Goal: Browse casually: Explore the website without a specific task or goal

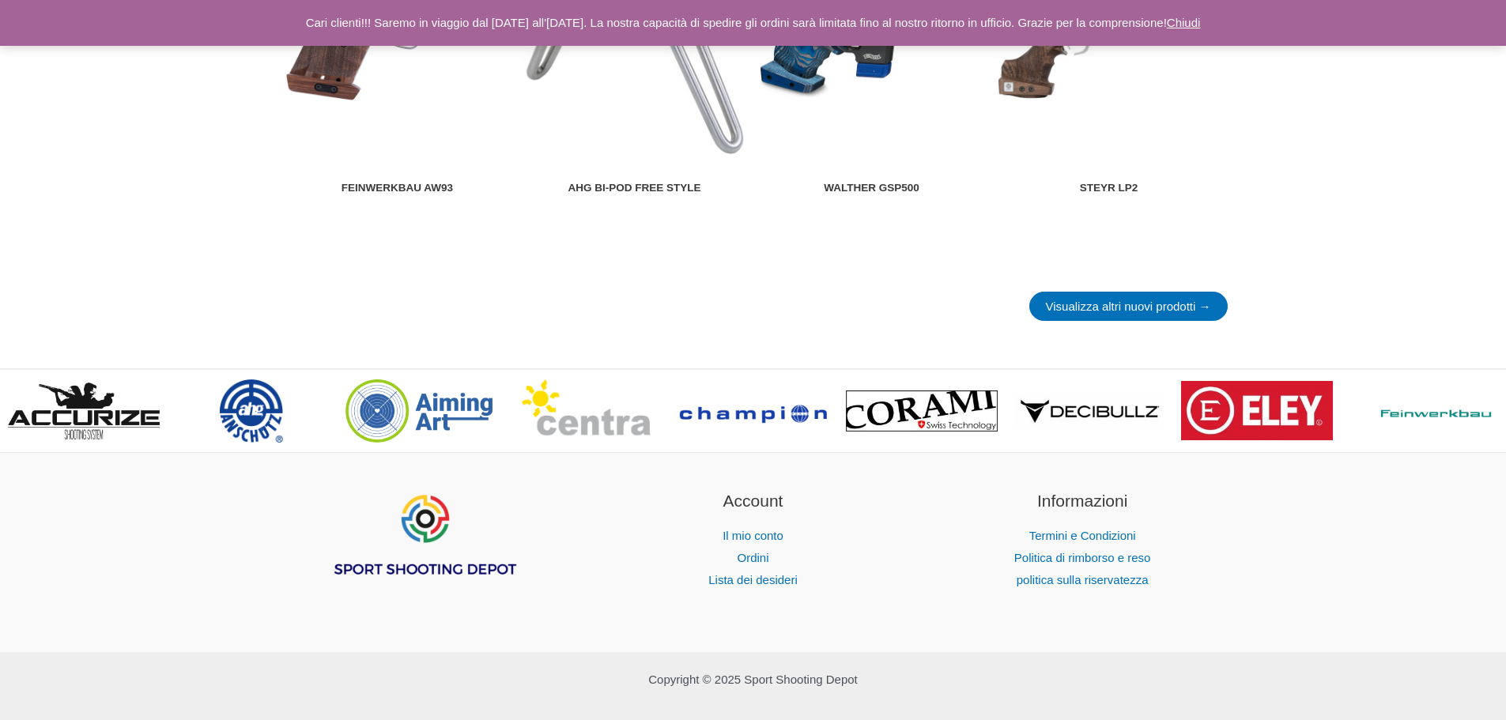
scroll to position [2214, 0]
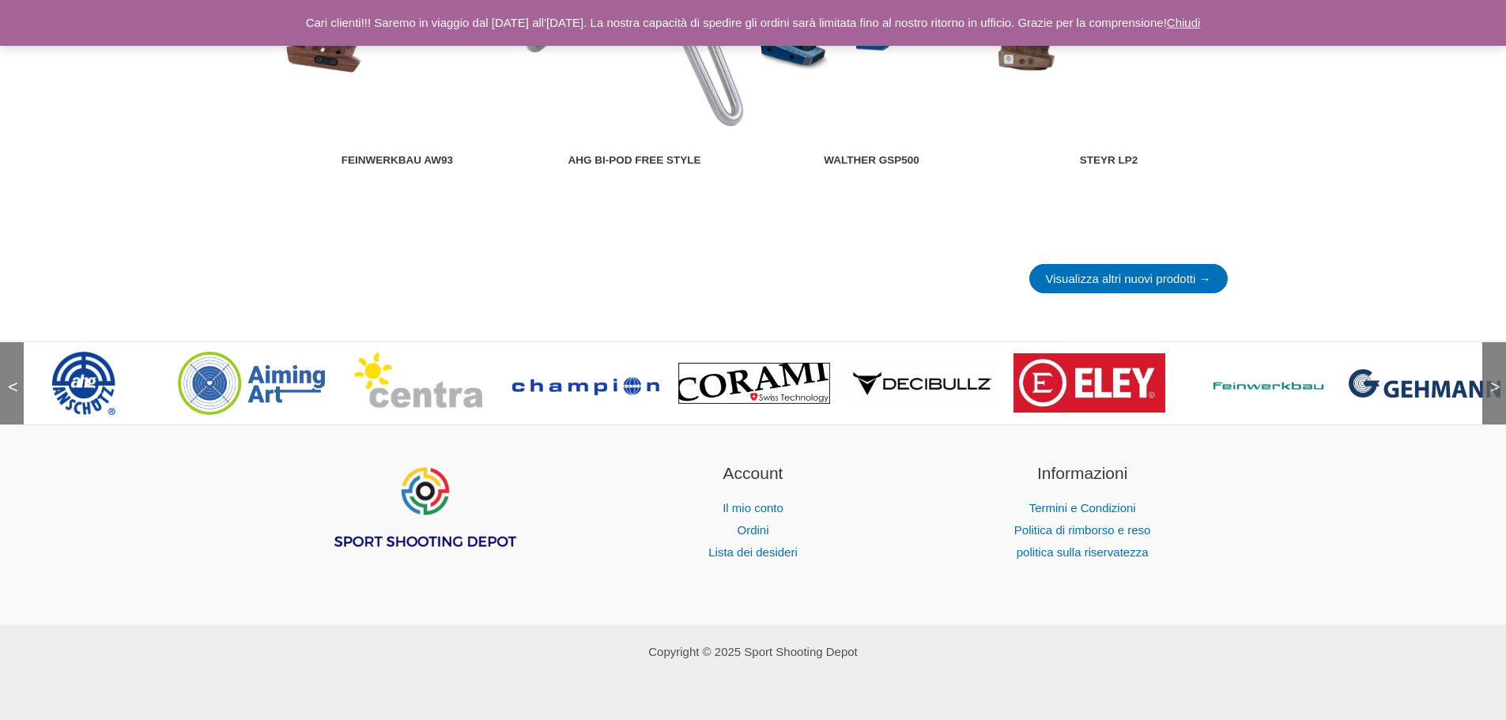
click at [1490, 386] on font ">" at bounding box center [1495, 387] width 10 height 20
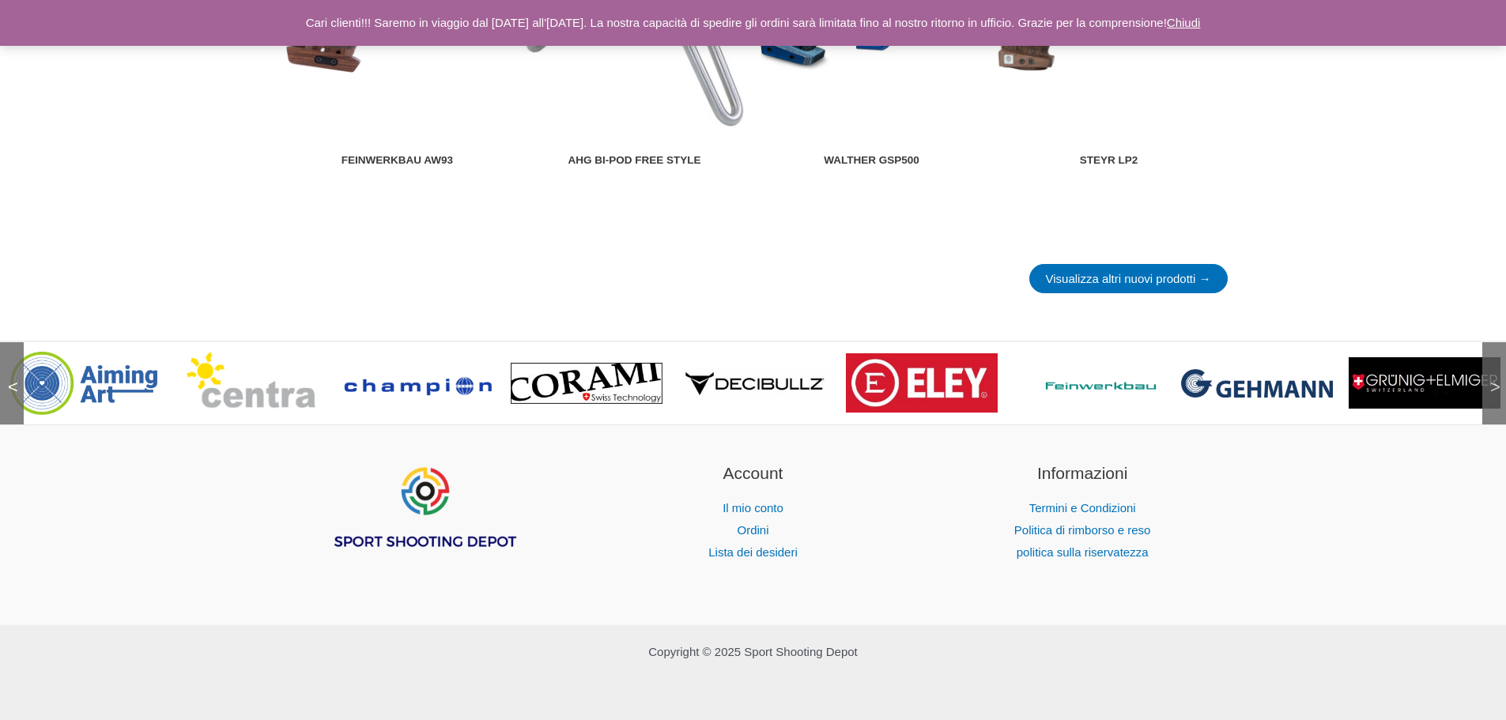
click at [1490, 386] on font ">" at bounding box center [1495, 387] width 10 height 20
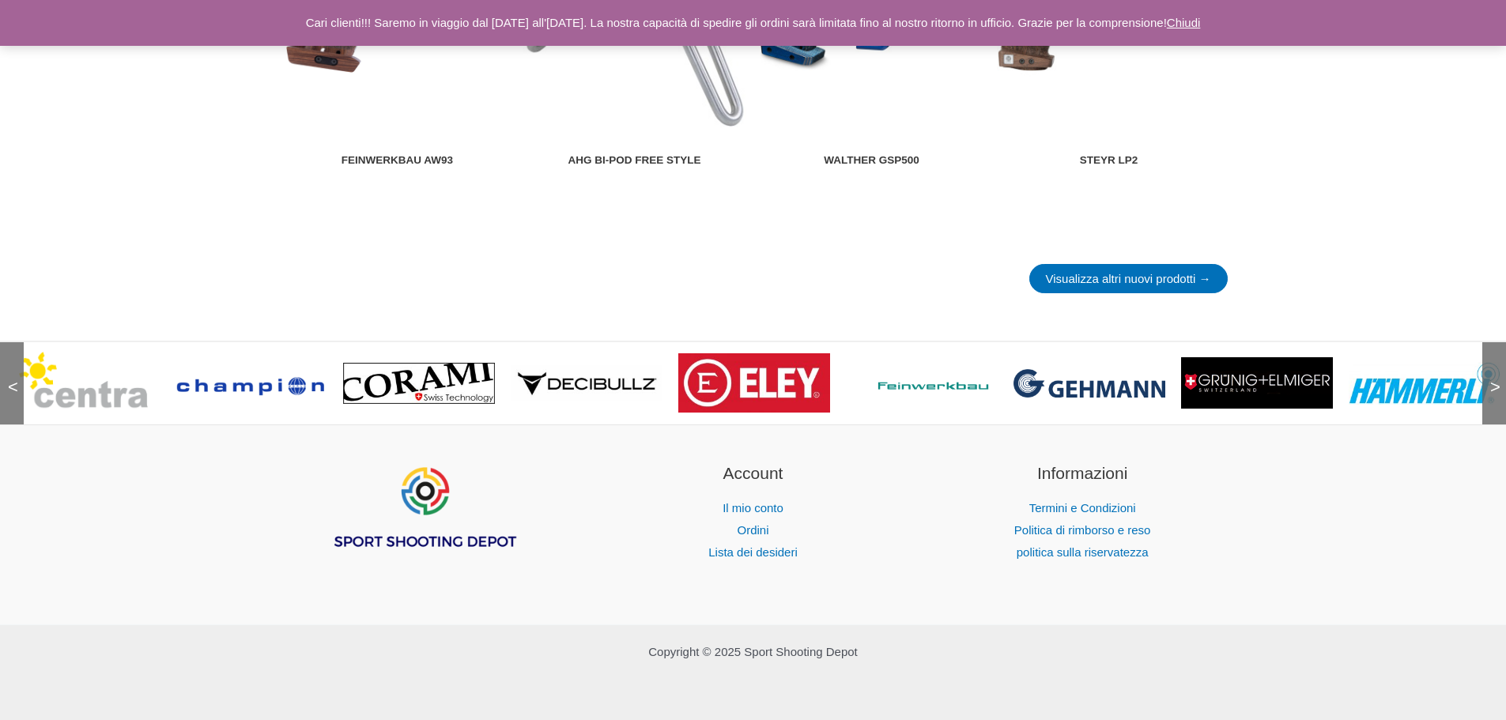
click at [1490, 386] on font ">" at bounding box center [1495, 387] width 10 height 20
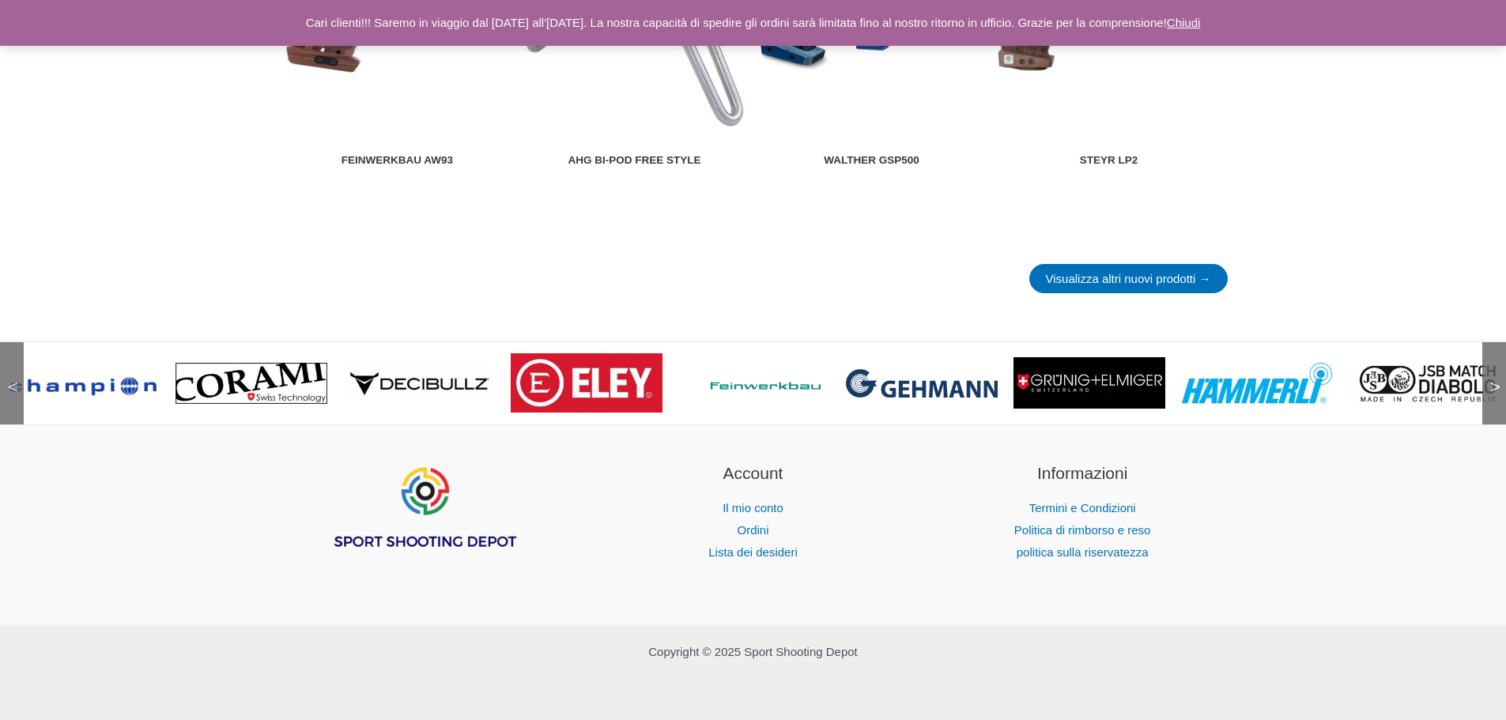
click at [1490, 385] on div ">" at bounding box center [1494, 383] width 24 height 82
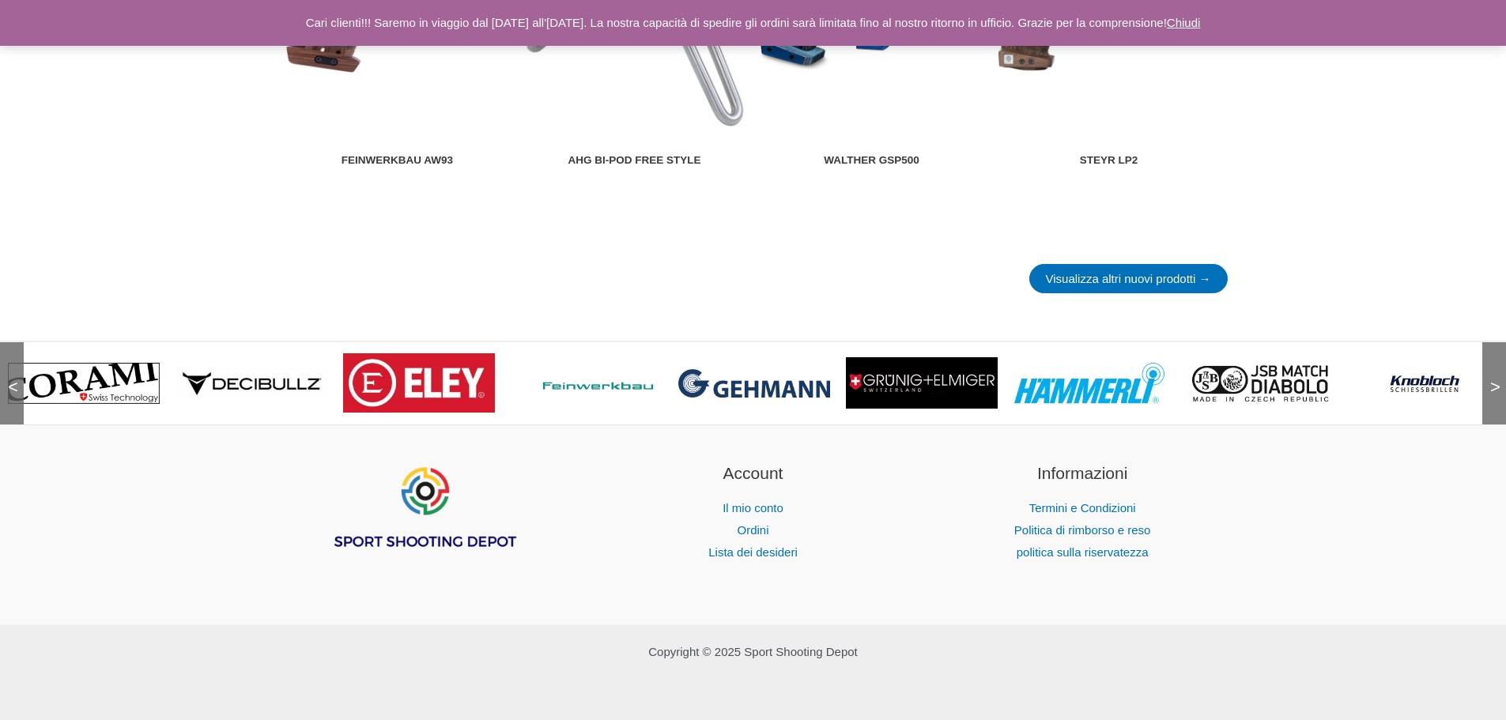
click at [1490, 385] on div ">" at bounding box center [1494, 383] width 24 height 82
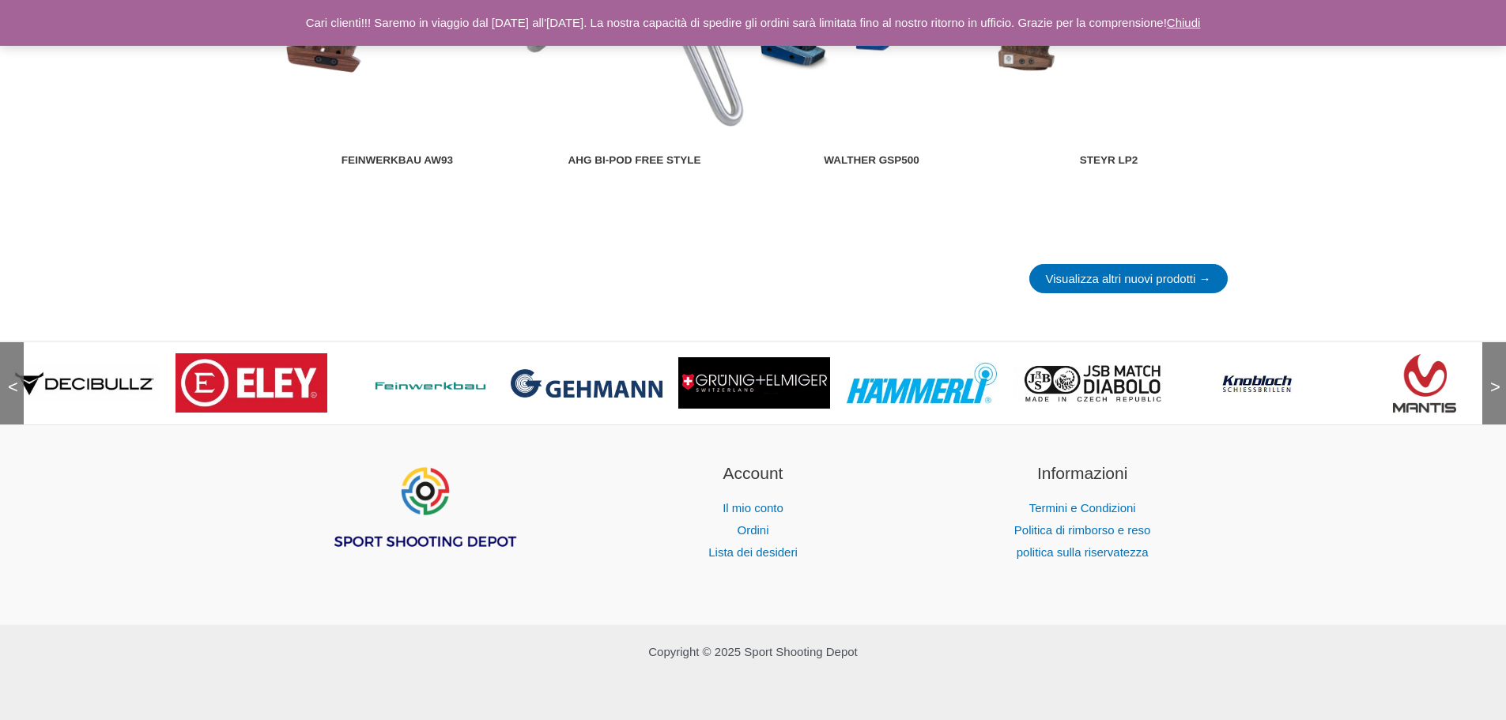
click at [1490, 385] on div ">" at bounding box center [1494, 383] width 24 height 82
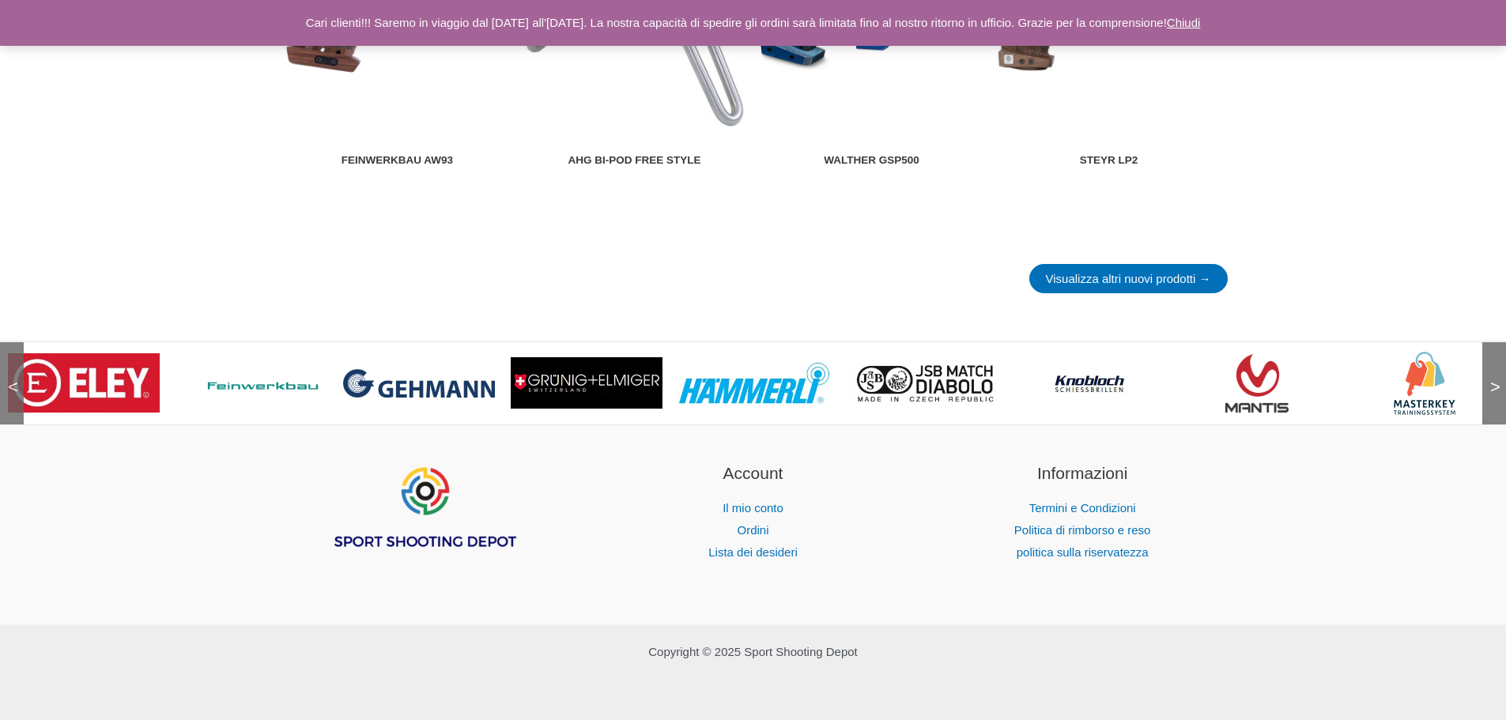
click at [1490, 385] on div ">" at bounding box center [1494, 383] width 24 height 82
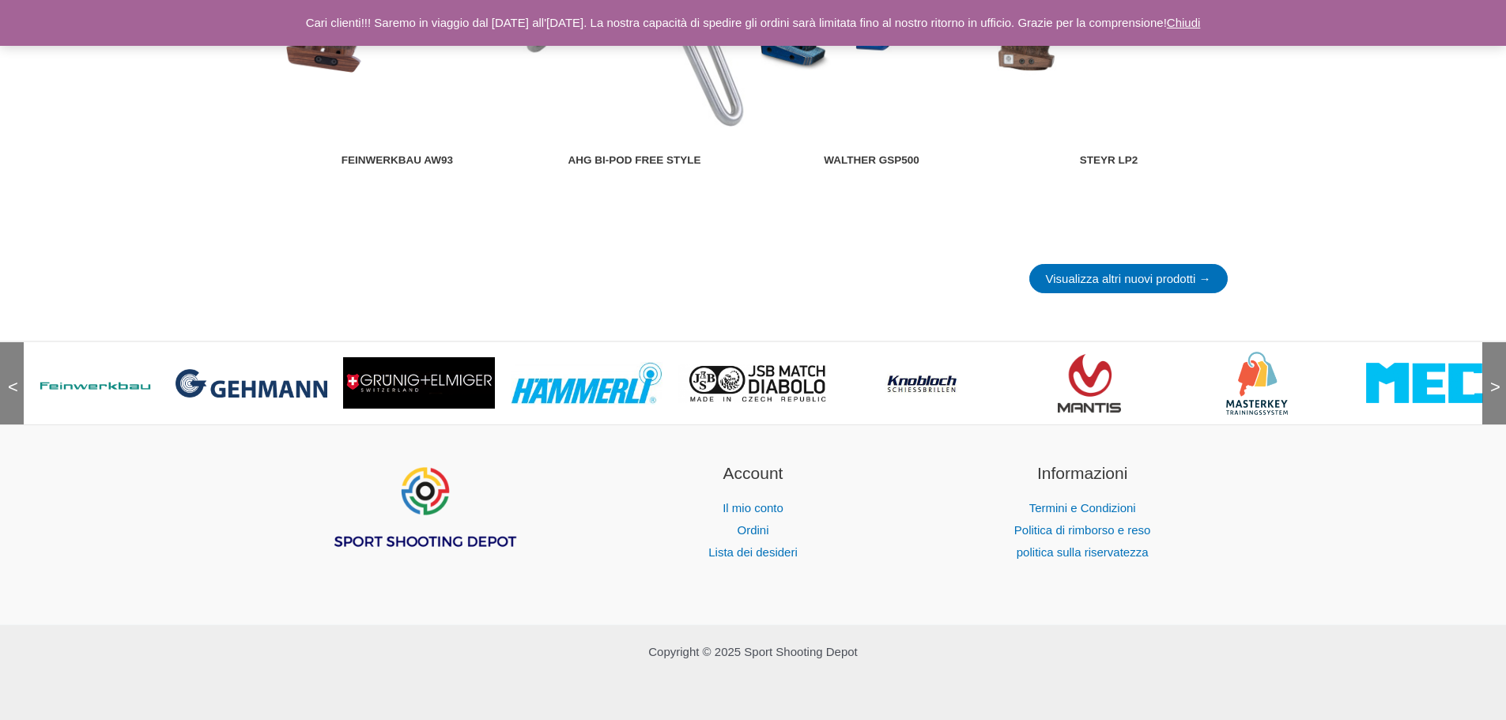
click at [1490, 385] on div ">" at bounding box center [1494, 383] width 24 height 82
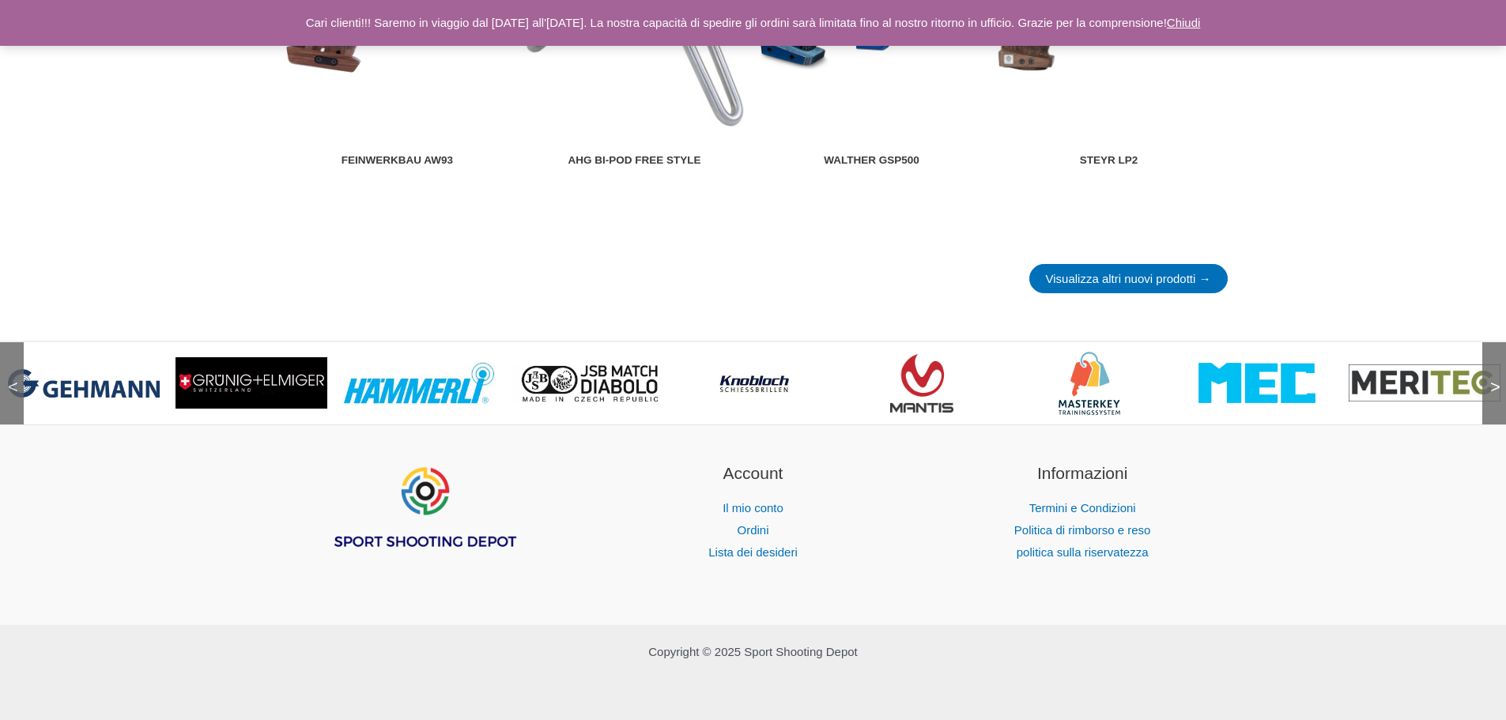
click at [1490, 385] on div ">" at bounding box center [1494, 383] width 24 height 82
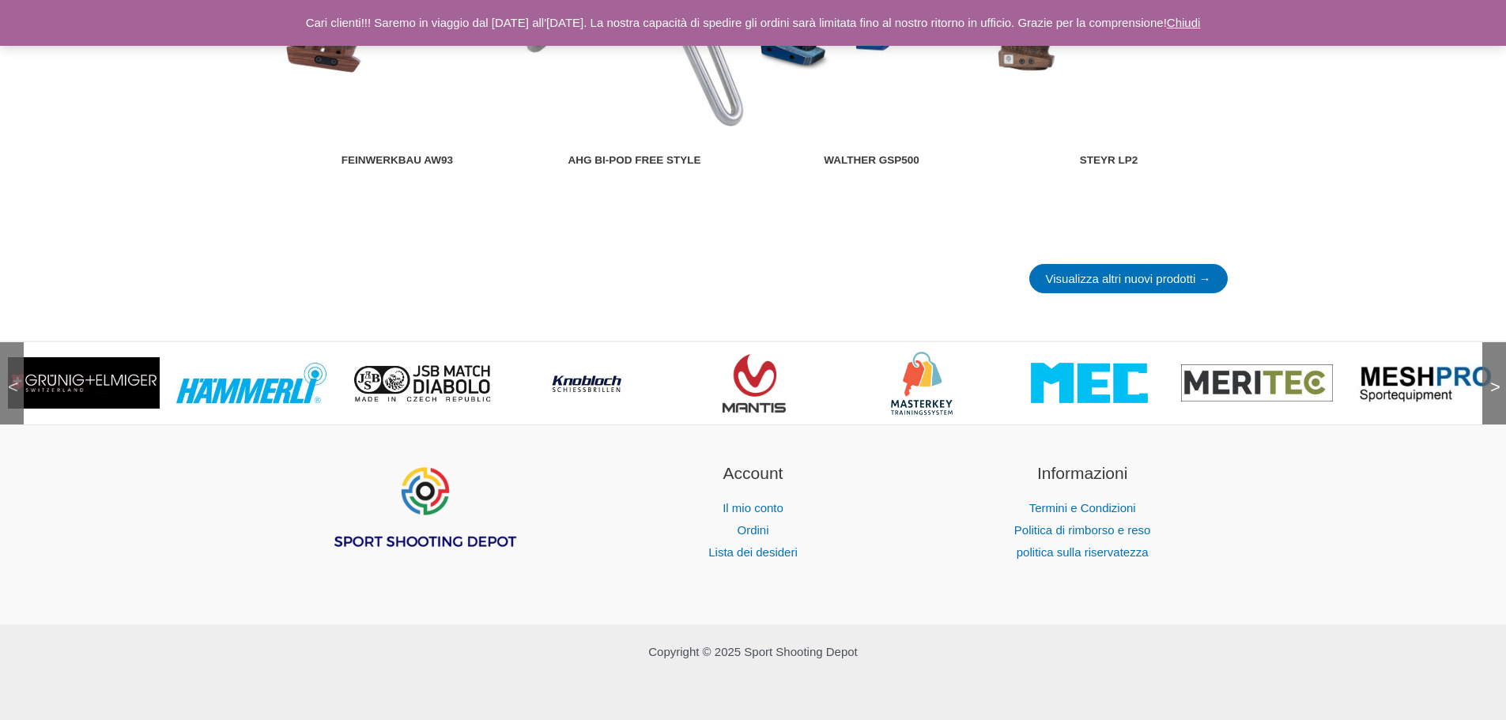
click at [1490, 385] on div ">" at bounding box center [1494, 383] width 24 height 82
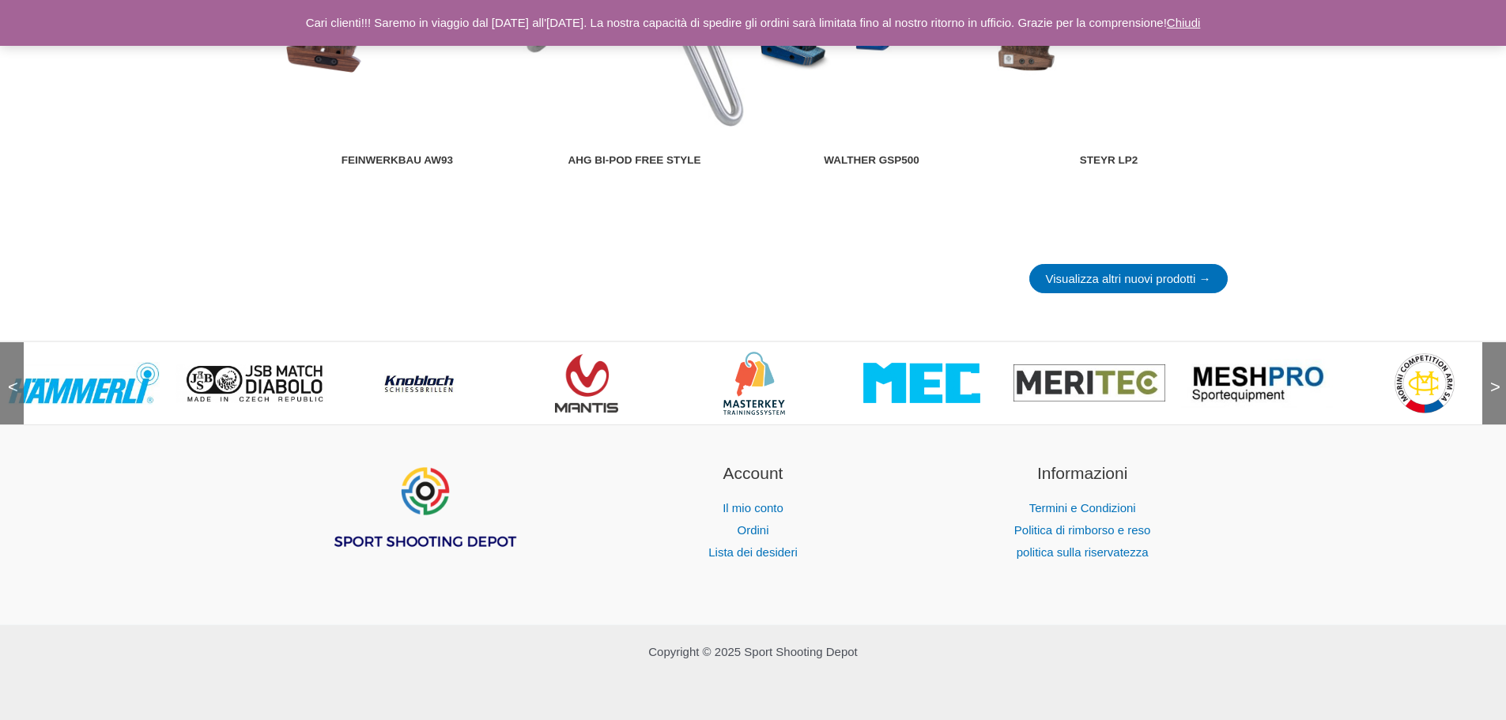
click at [1490, 385] on div ">" at bounding box center [1494, 383] width 24 height 82
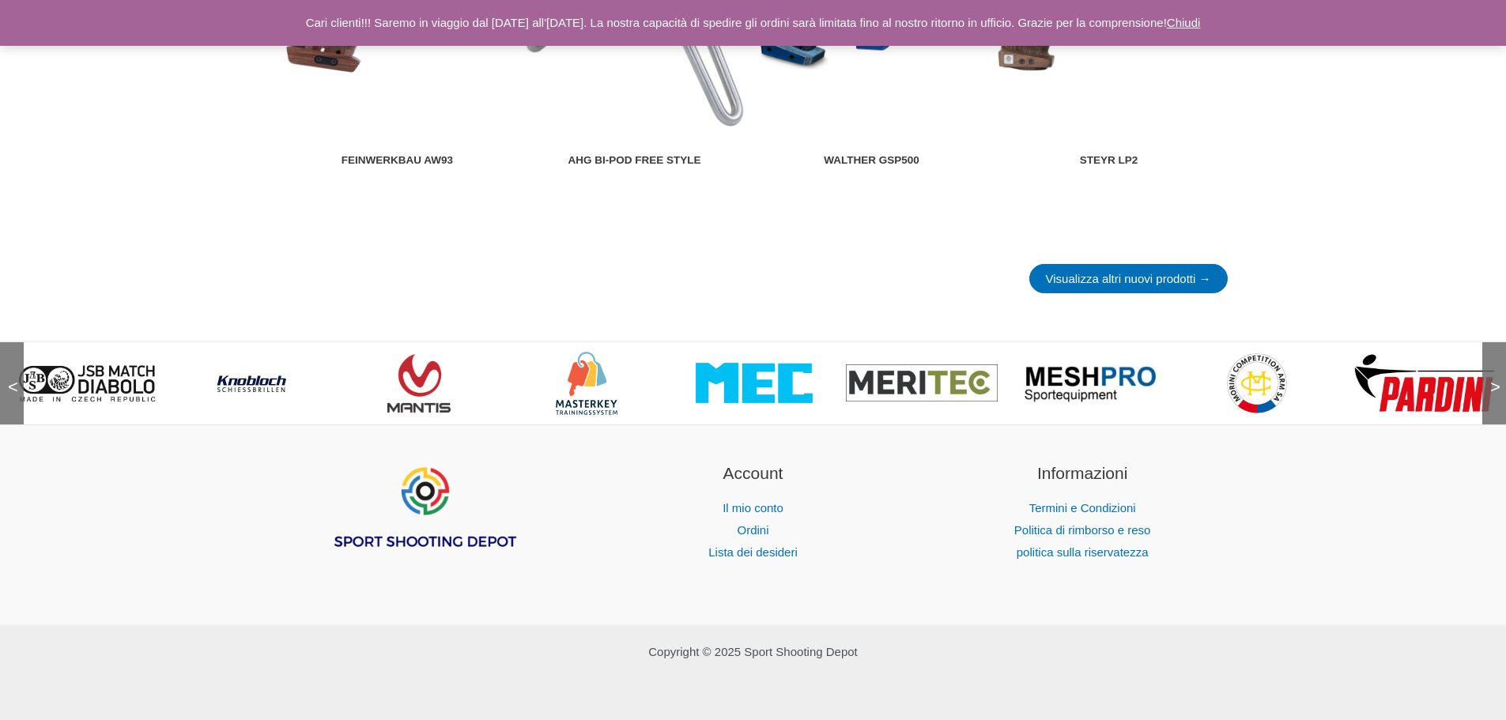
click at [1490, 385] on div ">" at bounding box center [1494, 383] width 24 height 82
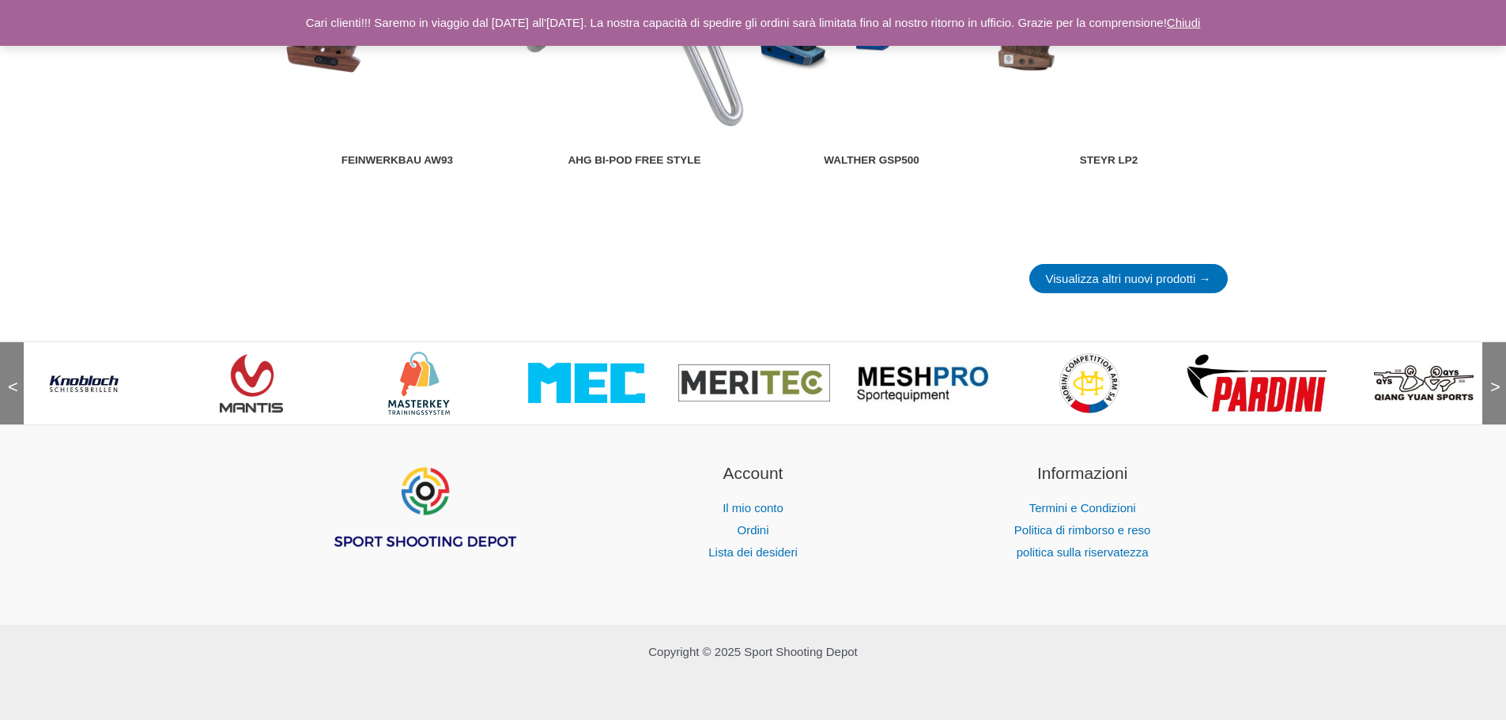
click at [1490, 385] on div ">" at bounding box center [1494, 383] width 24 height 82
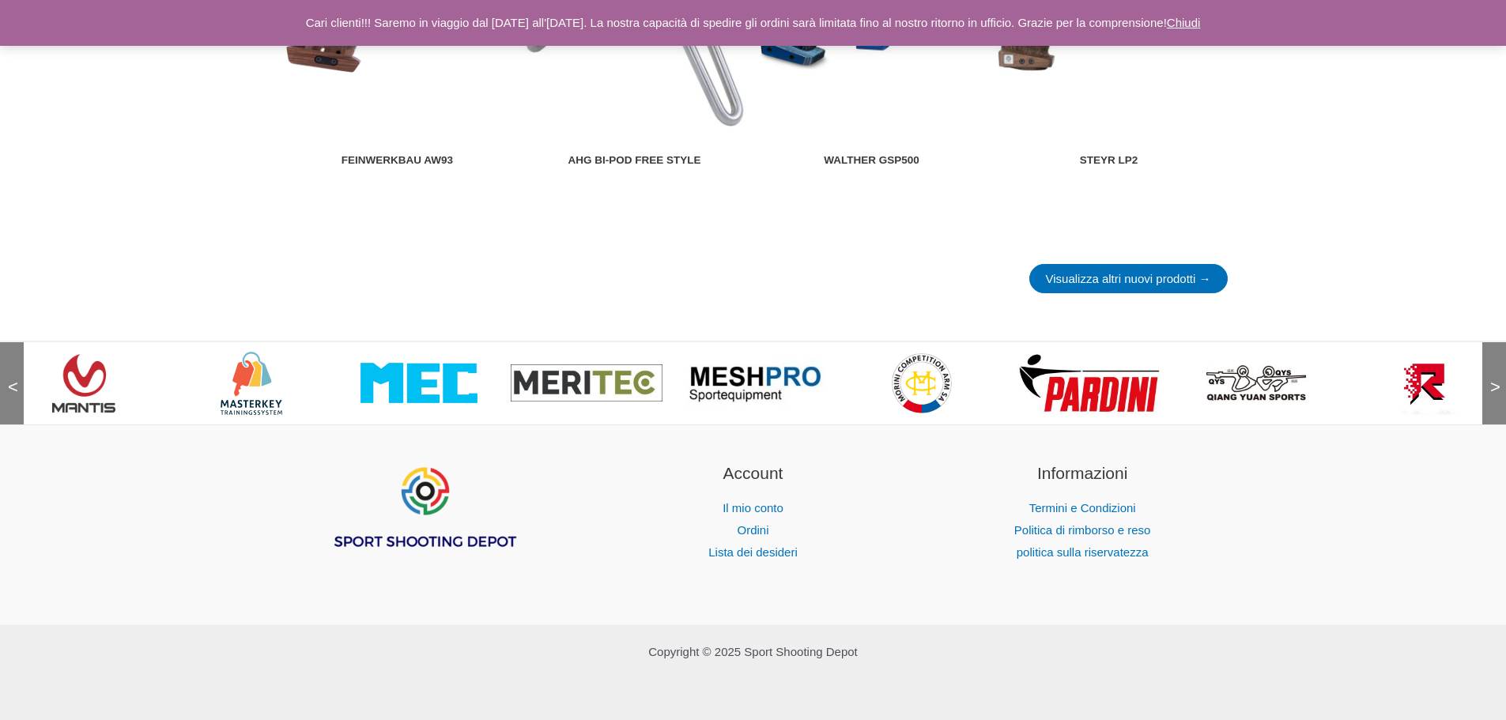
click at [1490, 385] on div ">" at bounding box center [1494, 383] width 24 height 82
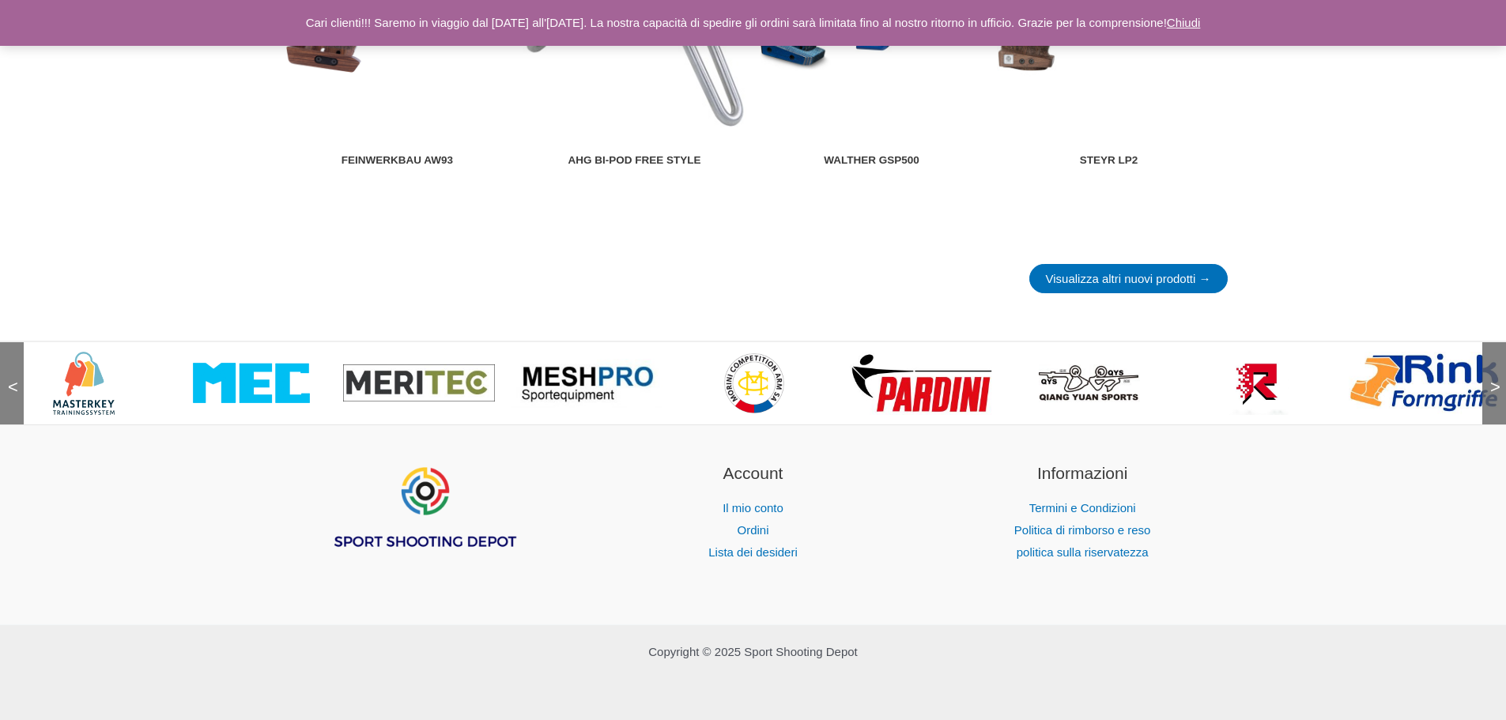
click at [1490, 385] on div ">" at bounding box center [1494, 383] width 24 height 82
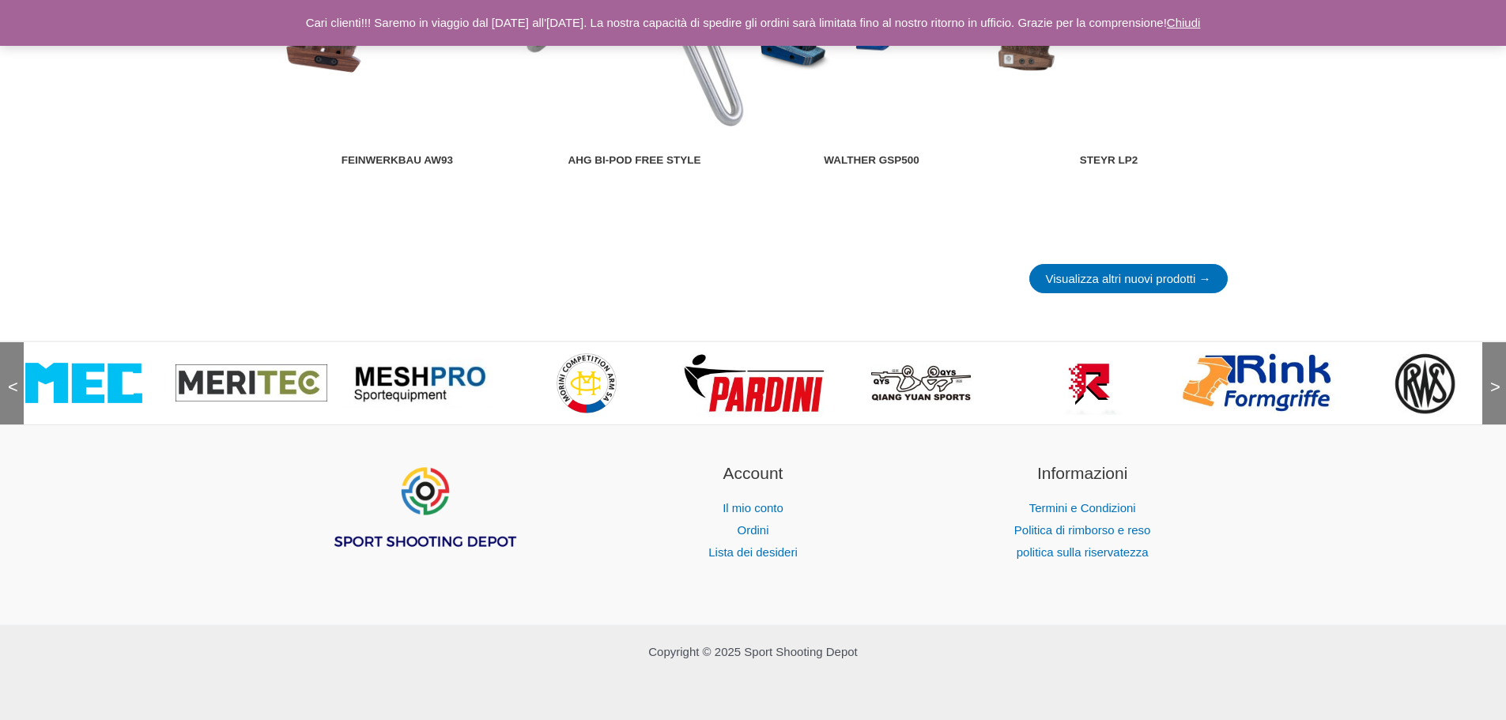
click at [1490, 385] on div ">" at bounding box center [1494, 383] width 24 height 82
